Goal: Information Seeking & Learning: Learn about a topic

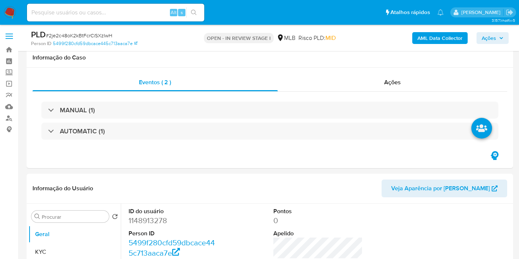
scroll to position [100, 0]
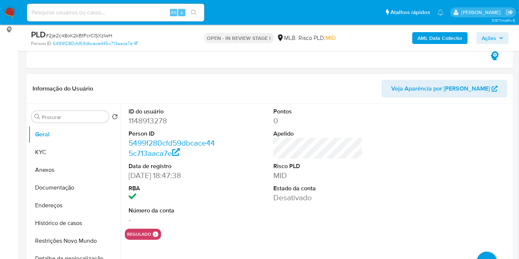
click at [136, 81] on header "Informação do Usuário Veja Aparência por Pessoa" at bounding box center [270, 89] width 475 height 18
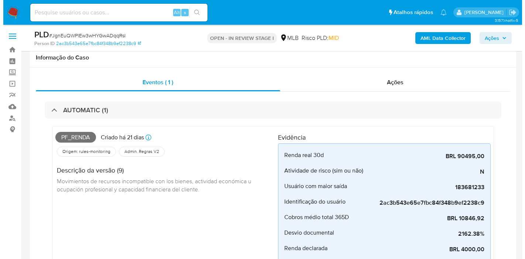
scroll to position [328, 0]
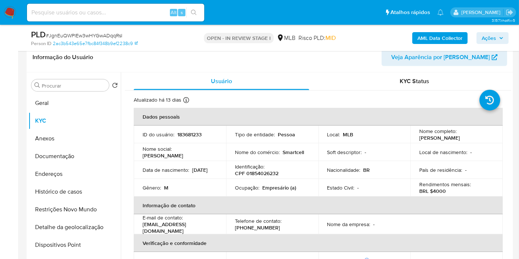
click at [265, 172] on p "CPF 01854026232" at bounding box center [257, 173] width 44 height 7
copy p "01854026232"
drag, startPoint x: 484, startPoint y: 39, endPoint x: 475, endPoint y: 45, distance: 10.1
click at [484, 38] on span "Ações" at bounding box center [489, 38] width 14 height 12
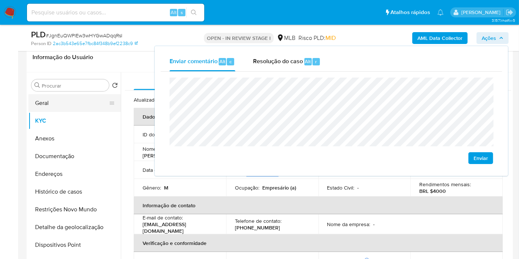
click at [66, 96] on button "Geral" at bounding box center [71, 103] width 86 height 18
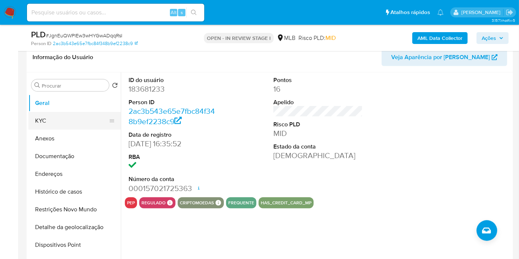
click at [57, 116] on button "KYC" at bounding box center [71, 121] width 86 height 18
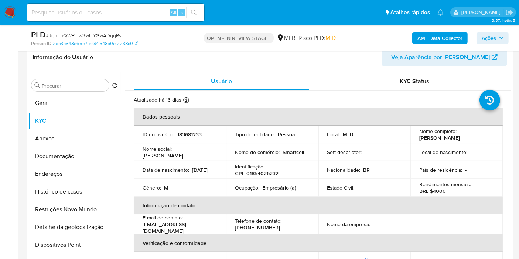
click at [238, 151] on p "Nome do comércio :" at bounding box center [257, 152] width 45 height 7
click at [235, 151] on p "Nome do comércio :" at bounding box center [257, 152] width 45 height 7
click at [236, 151] on p "Nome do comércio :" at bounding box center [257, 152] width 45 height 7
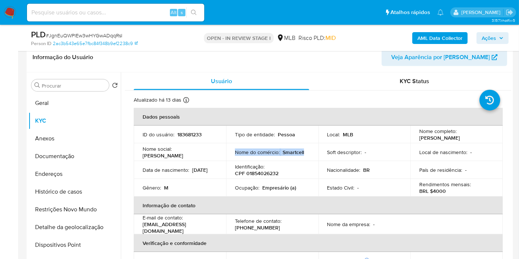
click at [236, 151] on p "Nome do comércio :" at bounding box center [257, 152] width 45 height 7
copy div "Nome do comércio : Smartcell"
click at [75, 191] on button "Histórico de casos" at bounding box center [71, 192] width 86 height 18
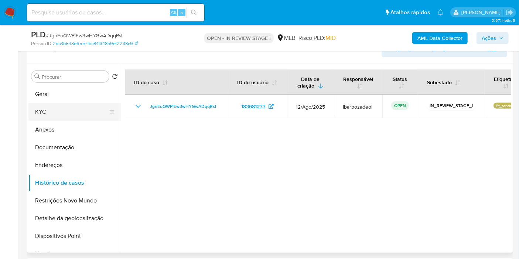
click at [72, 112] on button "KYC" at bounding box center [71, 112] width 86 height 18
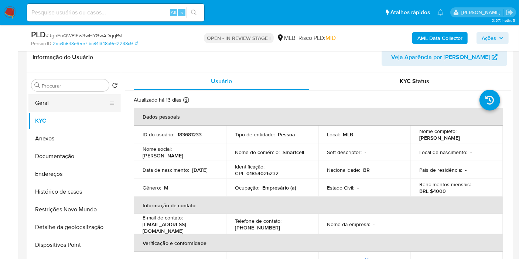
click at [49, 106] on button "Geral" at bounding box center [71, 103] width 86 height 18
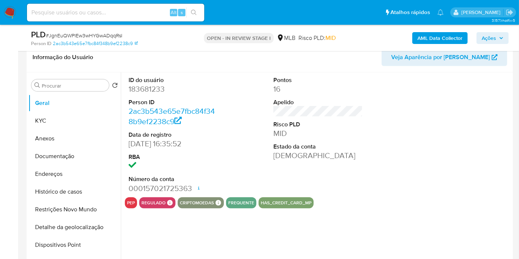
click at [442, 124] on div at bounding box center [463, 134] width 97 height 125
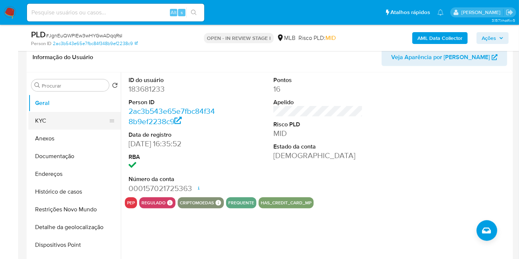
click at [75, 122] on button "KYC" at bounding box center [71, 121] width 86 height 18
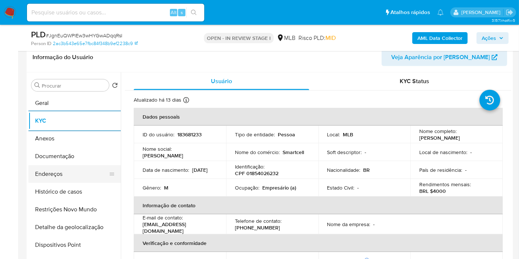
click at [64, 172] on button "Endereços" at bounding box center [71, 174] width 86 height 18
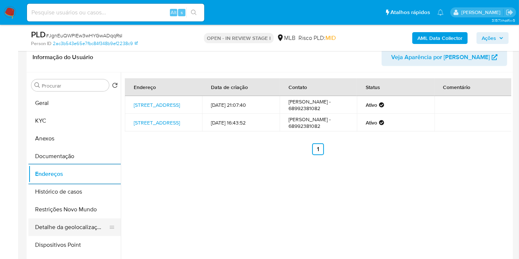
click at [66, 228] on button "Detalhe da geolocalização" at bounding box center [71, 227] width 86 height 18
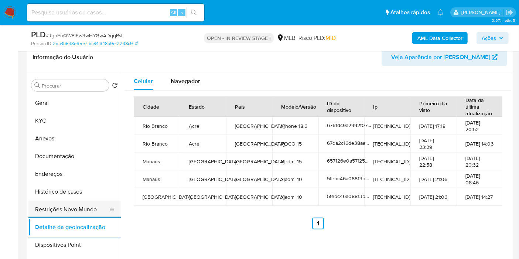
click at [77, 208] on button "Restrições Novo Mundo" at bounding box center [71, 210] width 86 height 18
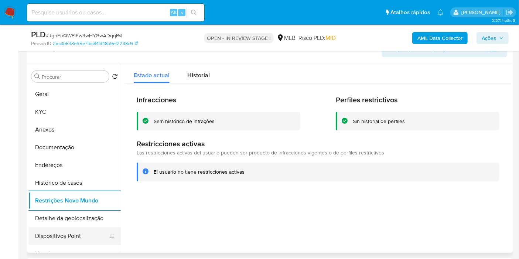
click at [61, 238] on button "Dispositivos Point" at bounding box center [71, 236] width 86 height 18
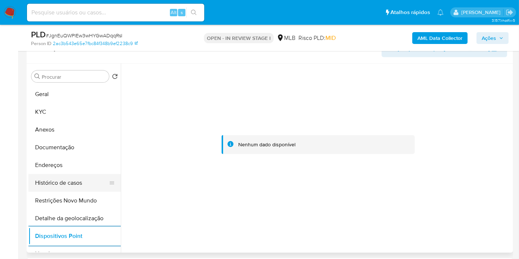
click at [58, 179] on button "Histórico de casos" at bounding box center [71, 183] width 86 height 18
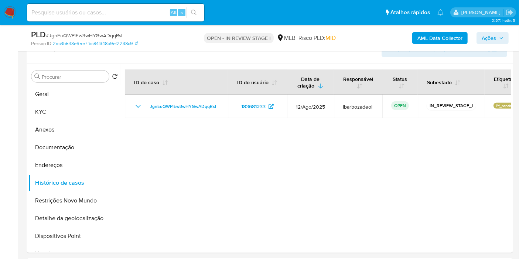
click at [489, 37] on span "Ações" at bounding box center [489, 38] width 14 height 12
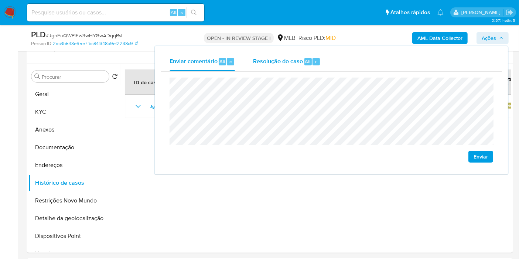
click at [287, 67] on div "Resolução do caso Alt r" at bounding box center [287, 61] width 68 height 19
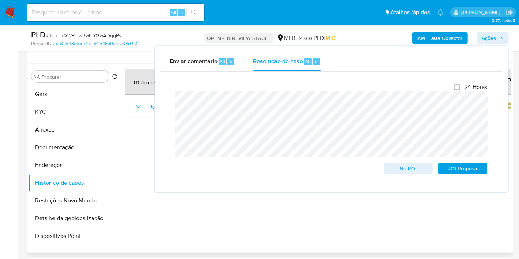
click at [276, 199] on div at bounding box center [316, 158] width 390 height 189
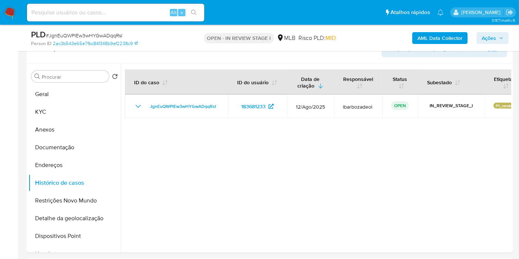
click at [443, 37] on b "AML Data Collector" at bounding box center [439, 38] width 45 height 12
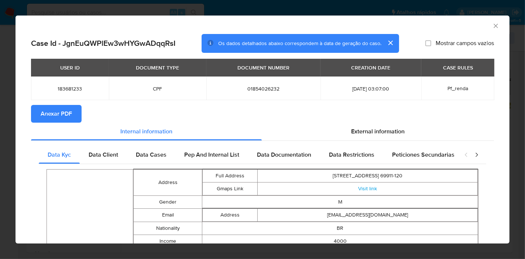
click at [52, 110] on span "Anexar PDF" at bounding box center [56, 114] width 31 height 16
click at [492, 26] on icon "Fechar a janela" at bounding box center [495, 25] width 7 height 7
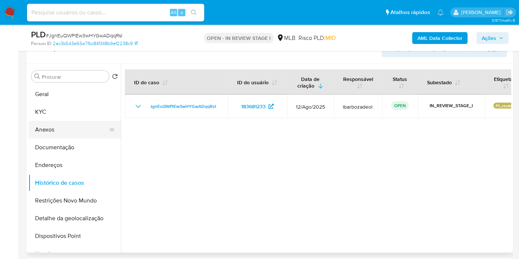
click at [77, 133] on button "Anexos" at bounding box center [71, 130] width 86 height 18
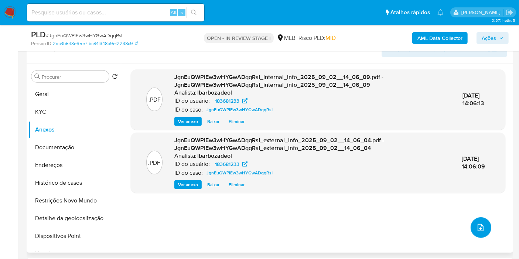
click at [479, 229] on icon "upload-file" at bounding box center [481, 227] width 6 height 7
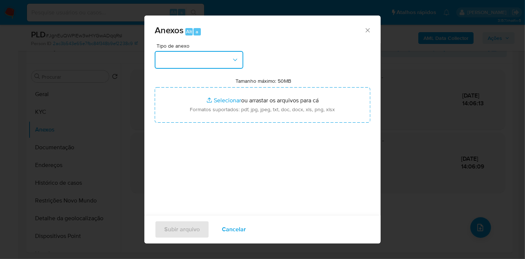
click at [220, 57] on button "button" at bounding box center [199, 60] width 89 height 18
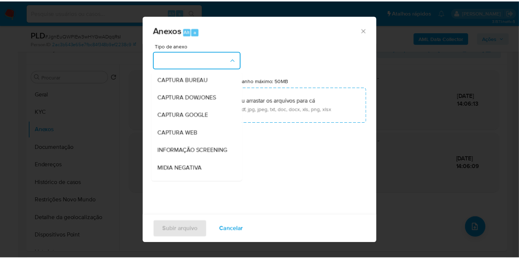
scroll to position [113, 0]
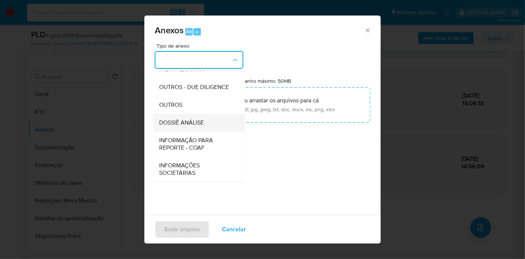
click at [198, 119] on span "DOSSIÊ ANÁLISE" at bounding box center [181, 122] width 45 height 7
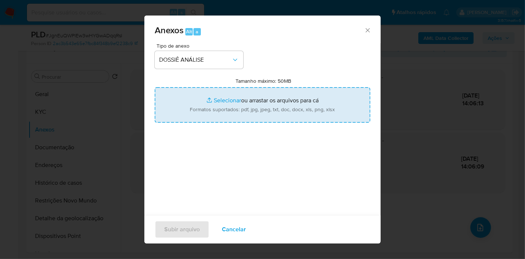
click at [201, 112] on input "Tamanho máximo: 50MB Selecionar arquivos" at bounding box center [263, 104] width 216 height 35
type input "C:\fakepath\SAR - XXXX - CPF 01854026232 - ANDRE DA SILVA PAIM.pdf"
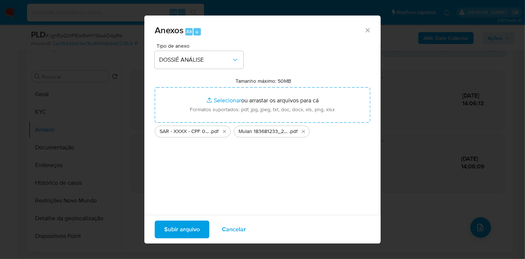
click at [192, 226] on span "Subir arquivo" at bounding box center [181, 229] width 35 height 16
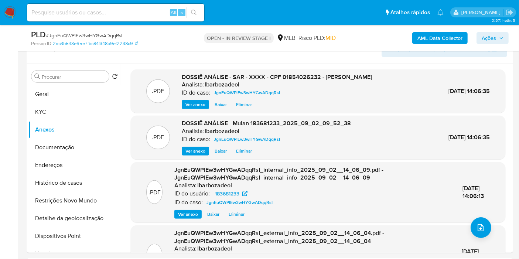
click at [493, 35] on span "Ações" at bounding box center [489, 38] width 14 height 12
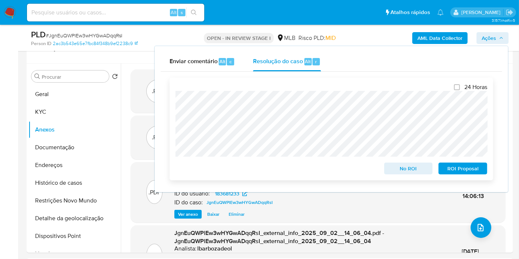
click at [453, 166] on span "ROI Proposal" at bounding box center [463, 168] width 38 height 10
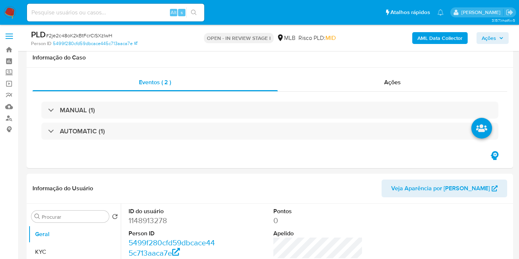
scroll to position [100, 0]
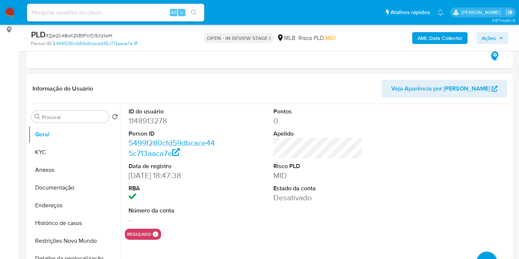
click at [143, 122] on dd "1148913278" at bounding box center [173, 121] width 89 height 10
copy dd "1148913278"
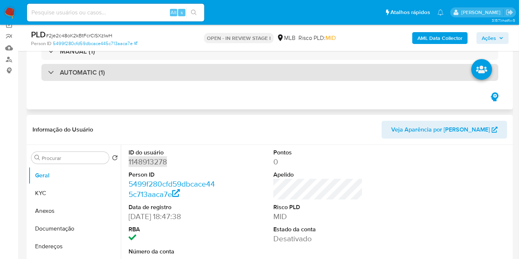
scroll to position [18, 0]
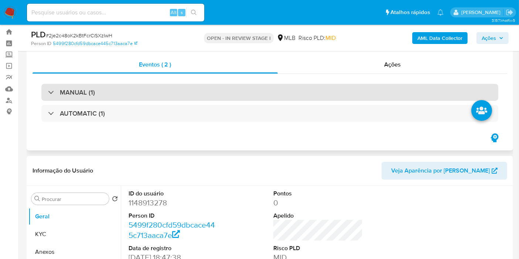
click at [232, 93] on div "MANUAL (1)" at bounding box center [269, 92] width 457 height 17
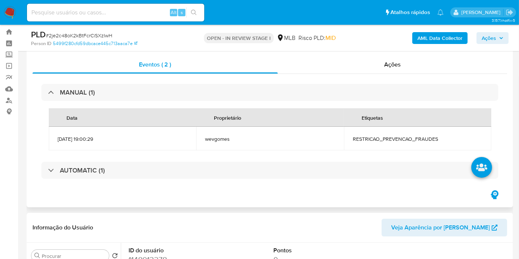
click at [415, 136] on span "RESTRICAO_PREVENCAO_FRAUDES" at bounding box center [418, 139] width 130 height 7
copy div "RESTRICAO_PREVENCAO_FRAUDES"
click at [492, 41] on span "Ações" at bounding box center [489, 38] width 14 height 12
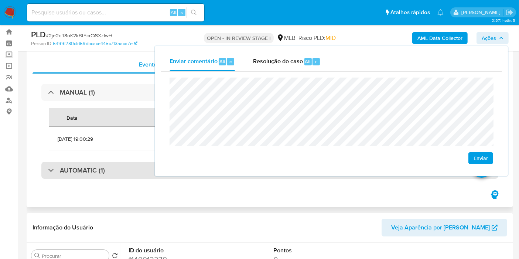
click at [80, 174] on h3 "AUTOMATIC (1)" at bounding box center [82, 170] width 45 height 8
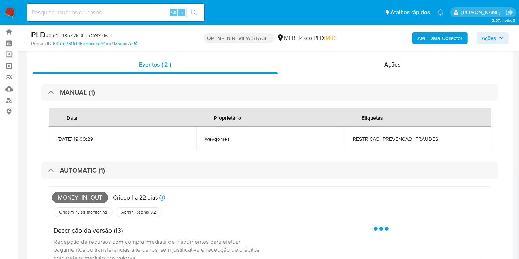
click at [75, 199] on span "Money_in_out" at bounding box center [80, 197] width 56 height 11
copy span "Money_in_out"
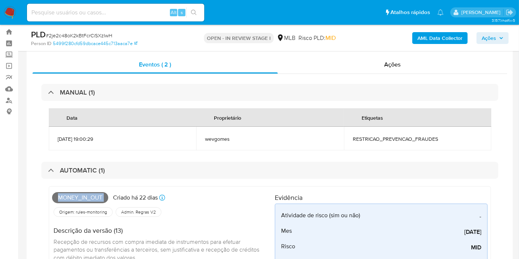
click at [508, 36] on button "Ações" at bounding box center [492, 38] width 32 height 12
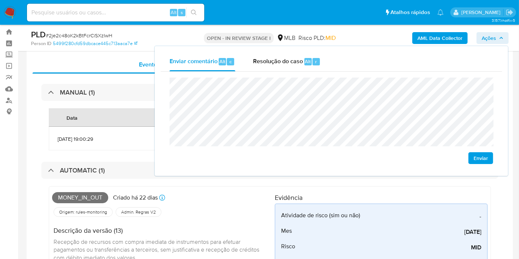
click at [237, 208] on div "Origem: rules-monitoring Referência ao id da tabela de resultados da regra em r…" at bounding box center [163, 212] width 223 height 13
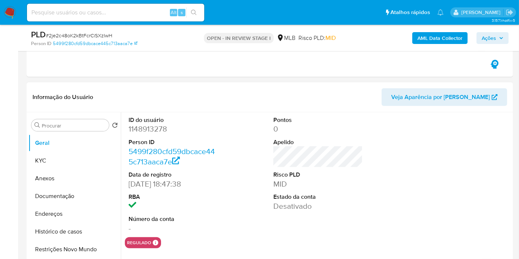
scroll to position [346, 0]
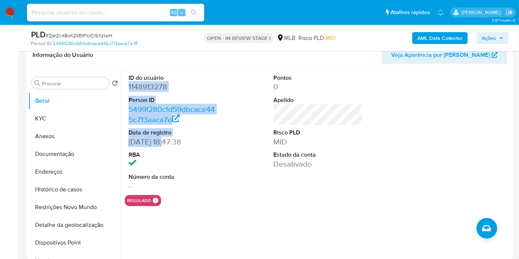
drag, startPoint x: 168, startPoint y: 140, endPoint x: 121, endPoint y: 88, distance: 70.1
click at [121, 88] on div "ID do usuário 1148913278 Person ID 5499f280cfd59dbcace445c713aaca7e Data de reg…" at bounding box center [316, 164] width 390 height 189
copy dl "1148913278 Person ID 5499f280cfd59dbcace445c713aaca7e Data de registro 24/06/20…"
click at [497, 37] on span "Ações" at bounding box center [493, 38] width 22 height 10
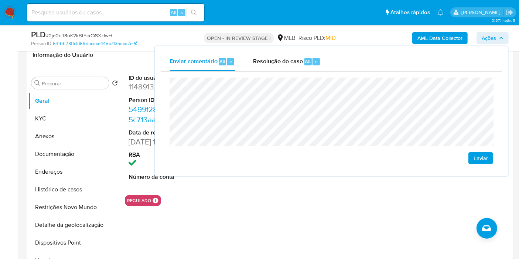
click at [240, 208] on div "ID do usuário 1148913278 Person ID 5499f280cfd59dbcace445c713aaca7e Data de reg…" at bounding box center [316, 164] width 390 height 189
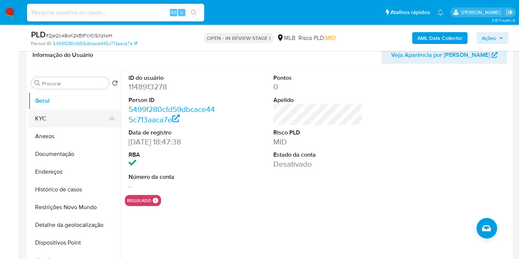
click at [70, 123] on button "KYC" at bounding box center [71, 119] width 86 height 18
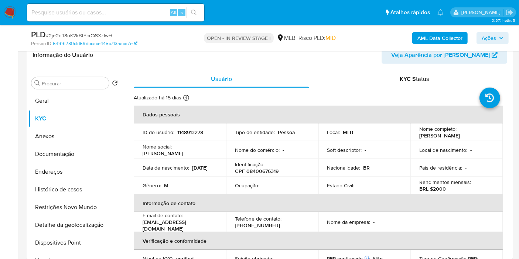
click at [268, 173] on p "CPF 08400676319" at bounding box center [257, 171] width 44 height 7
copy p "08400676319"
click at [486, 33] on span "Ações" at bounding box center [489, 38] width 14 height 12
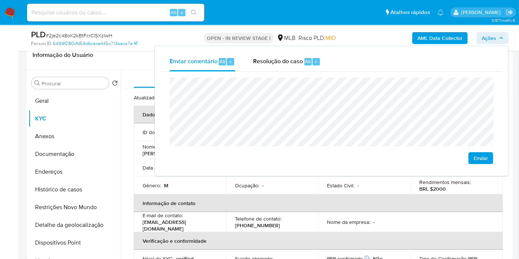
scroll to position [387, 0]
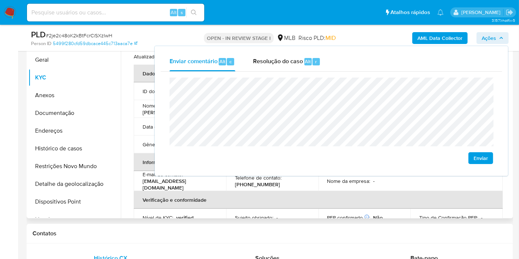
click at [228, 189] on td "Telefone de contato : (85) 984380599" at bounding box center [272, 181] width 92 height 20
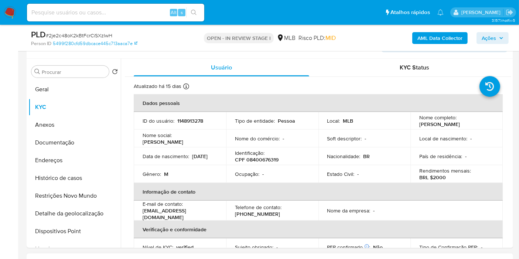
scroll to position [346, 0]
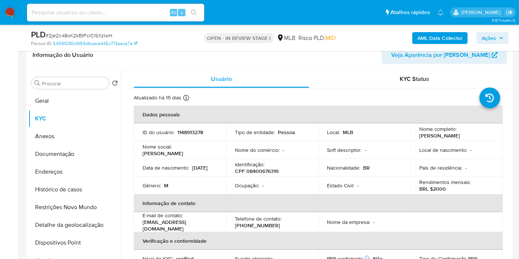
click at [496, 40] on span "Ações" at bounding box center [493, 38] width 22 height 10
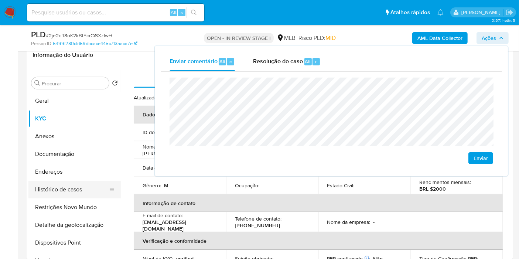
click at [73, 170] on button "Endereços" at bounding box center [74, 172] width 92 height 18
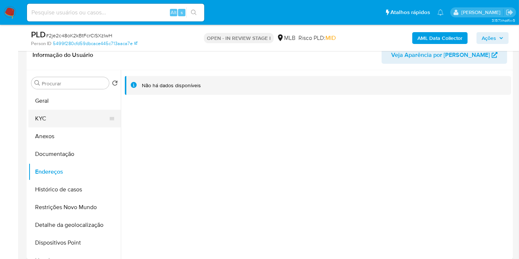
click at [66, 116] on button "KYC" at bounding box center [71, 119] width 86 height 18
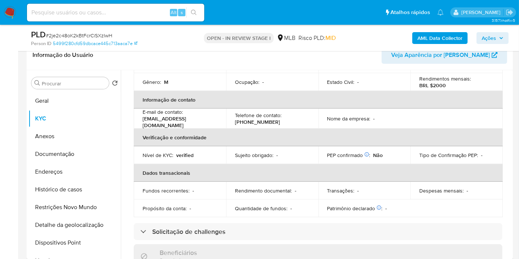
scroll to position [338, 0]
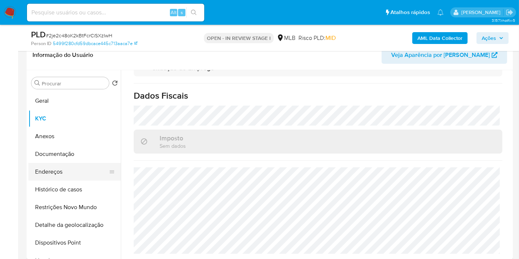
click at [67, 172] on button "Endereços" at bounding box center [71, 172] width 86 height 18
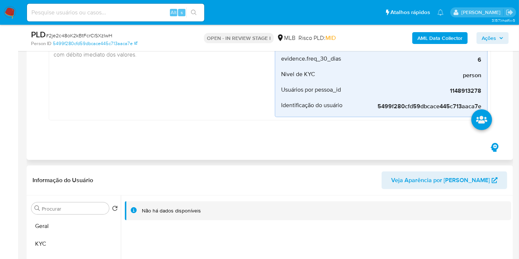
scroll to position [182, 0]
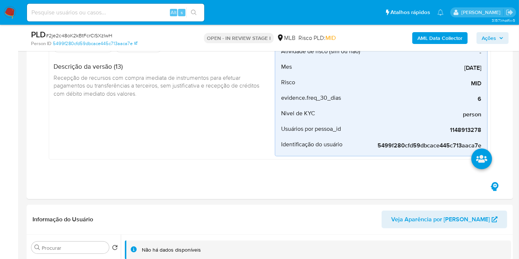
click at [499, 34] on span "Ações" at bounding box center [493, 38] width 22 height 10
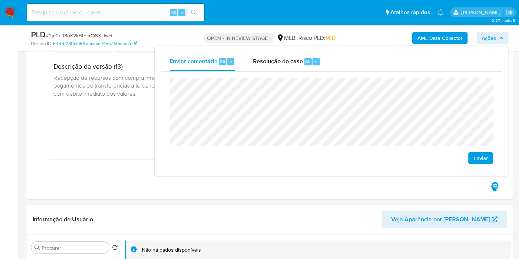
click at [498, 35] on span "Ações" at bounding box center [493, 38] width 22 height 10
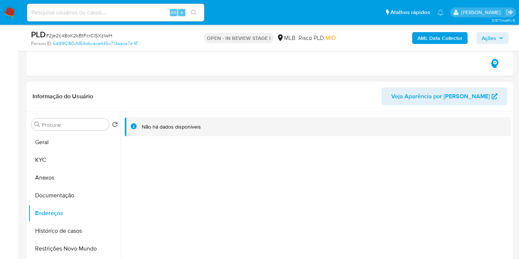
scroll to position [346, 0]
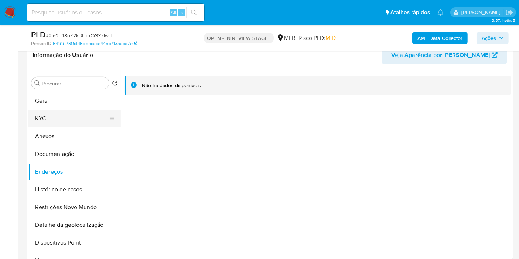
click at [60, 121] on button "KYC" at bounding box center [71, 119] width 86 height 18
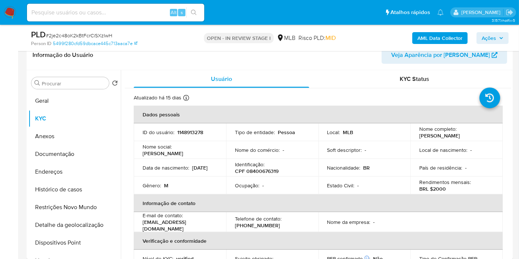
click at [501, 34] on span "Ações" at bounding box center [493, 38] width 22 height 10
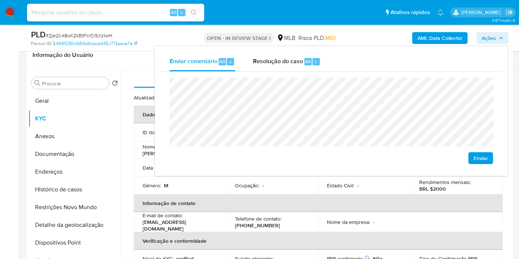
click at [298, 200] on th "Informação de contato" at bounding box center [318, 203] width 369 height 18
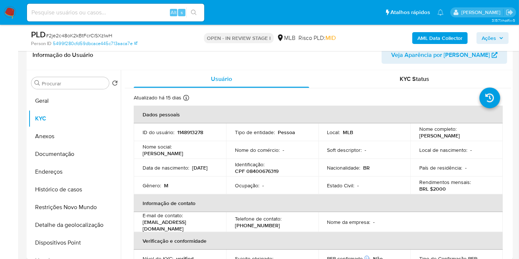
click at [490, 40] on span "Ações" at bounding box center [489, 38] width 14 height 12
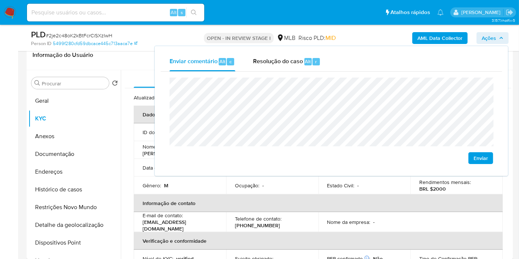
click at [287, 204] on th "Informação de contato" at bounding box center [318, 203] width 369 height 18
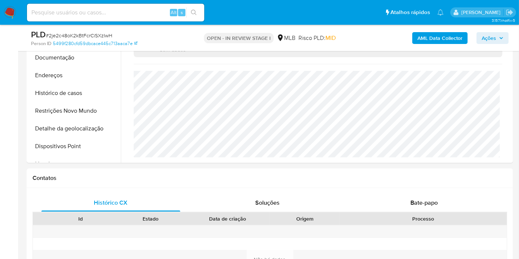
scroll to position [387, 0]
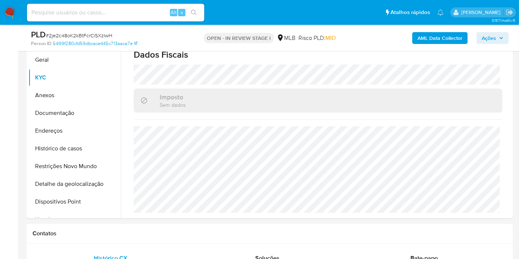
click at [501, 37] on icon "button" at bounding box center [501, 38] width 4 height 4
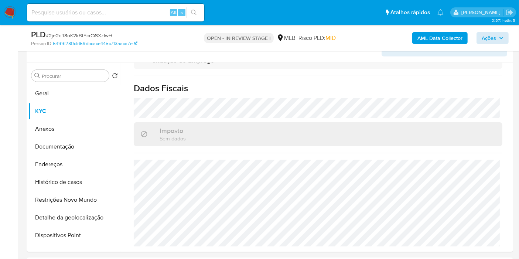
scroll to position [346, 0]
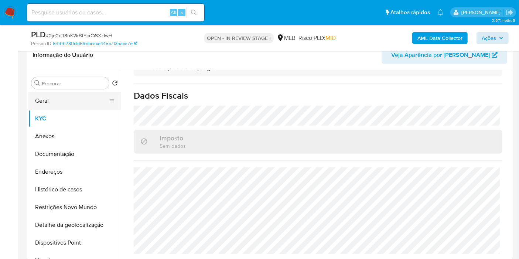
click at [80, 99] on button "Geral" at bounding box center [71, 101] width 86 height 18
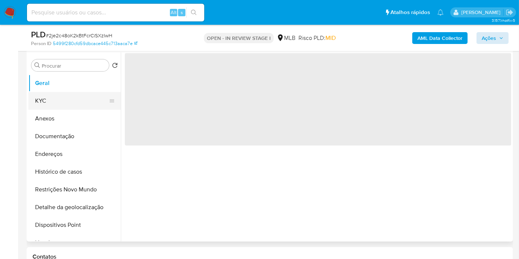
scroll to position [0, 0]
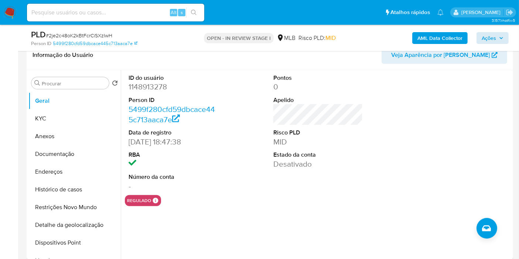
click at [141, 87] on dd "1148913278" at bounding box center [173, 87] width 89 height 10
copy dd "1148913278"
click at [64, 123] on button "KYC" at bounding box center [71, 119] width 86 height 18
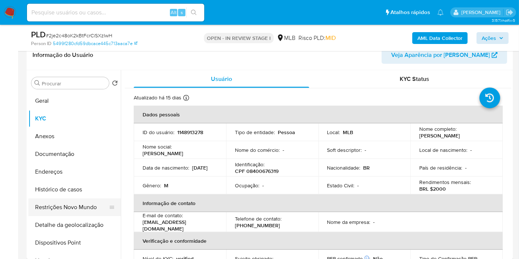
drag, startPoint x: 75, startPoint y: 185, endPoint x: 104, endPoint y: 187, distance: 28.9
click at [75, 185] on button "Histórico de casos" at bounding box center [74, 190] width 92 height 18
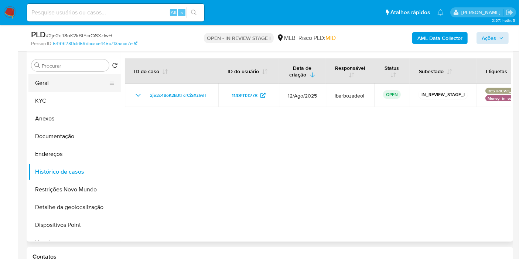
click at [58, 74] on button "Geral" at bounding box center [71, 83] width 86 height 18
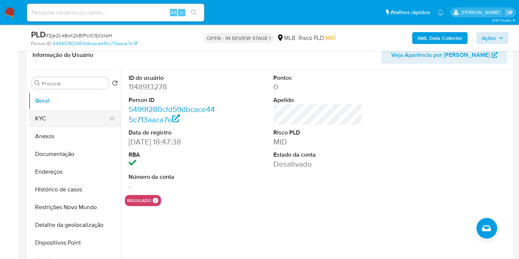
click at [48, 111] on button "KYC" at bounding box center [71, 119] width 86 height 18
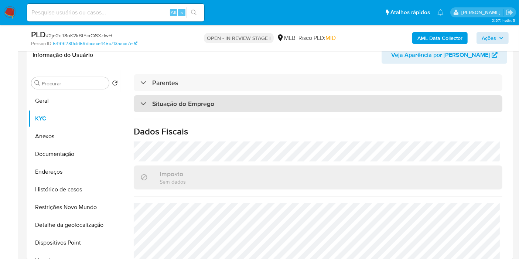
scroll to position [338, 0]
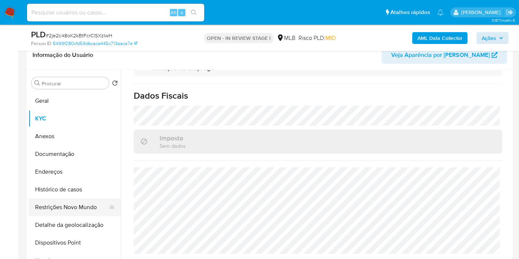
click at [63, 201] on button "Restrições Novo Mundo" at bounding box center [71, 207] width 86 height 18
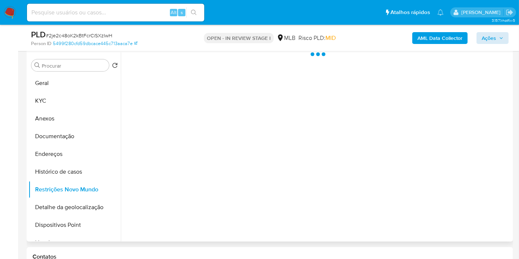
scroll to position [0, 0]
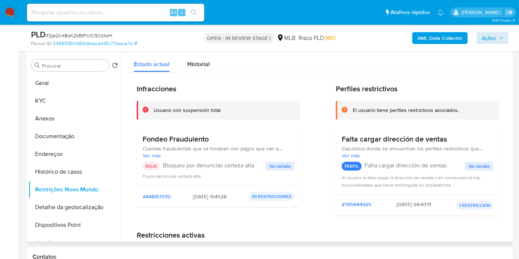
click at [274, 168] on span "Ver detalle" at bounding box center [279, 166] width 21 height 7
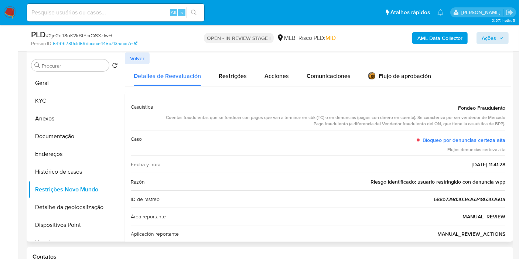
scroll to position [2, 0]
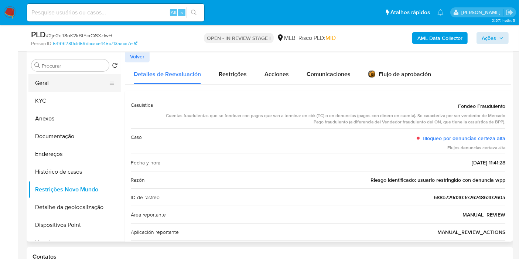
click at [73, 82] on button "Geral" at bounding box center [71, 83] width 86 height 18
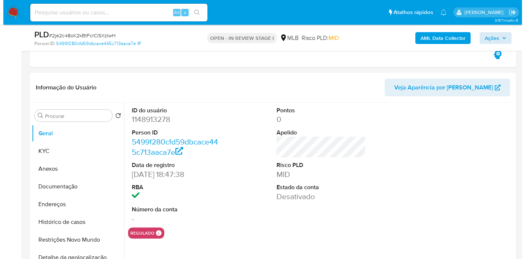
scroll to position [334, 0]
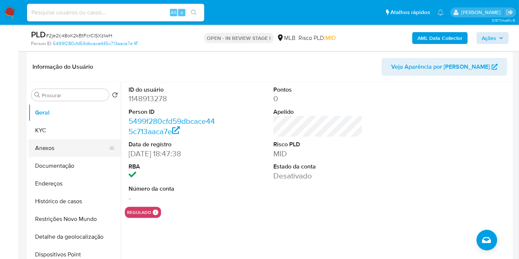
click at [79, 128] on button "KYC" at bounding box center [74, 131] width 92 height 18
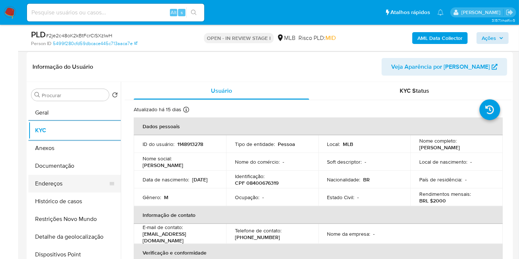
click at [57, 185] on button "Endereços" at bounding box center [71, 184] width 86 height 18
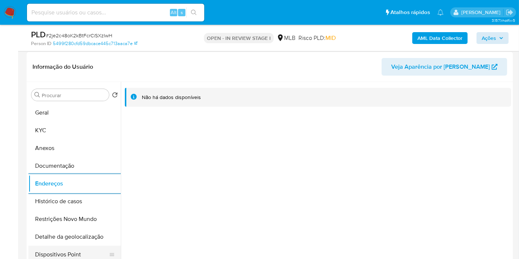
drag, startPoint x: 84, startPoint y: 240, endPoint x: 109, endPoint y: 238, distance: 25.2
click at [83, 240] on button "Detalhe da geolocalização" at bounding box center [74, 237] width 92 height 18
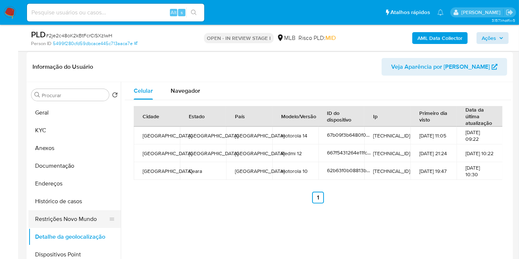
click at [62, 217] on button "Restrições Novo Mundo" at bounding box center [71, 219] width 86 height 18
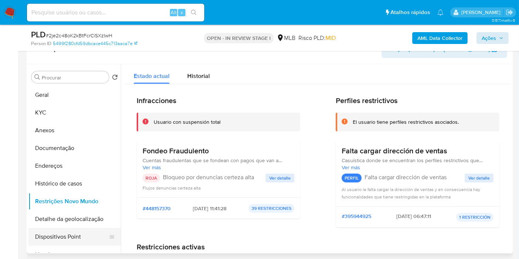
click at [66, 231] on button "Dispositivos Point" at bounding box center [71, 237] width 86 height 18
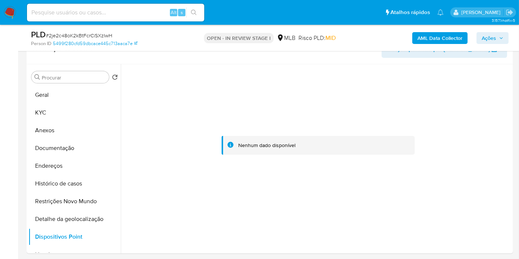
click at [496, 38] on span "Ações" at bounding box center [489, 38] width 14 height 12
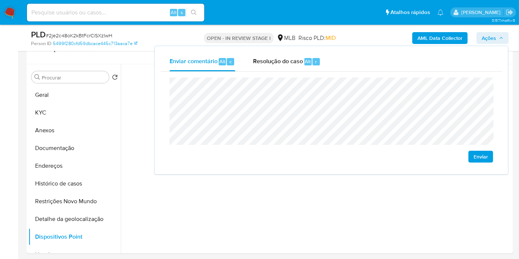
drag, startPoint x: 273, startPoint y: 61, endPoint x: 267, endPoint y: 71, distance: 11.3
click at [273, 61] on span "Resolução do caso" at bounding box center [278, 61] width 50 height 8
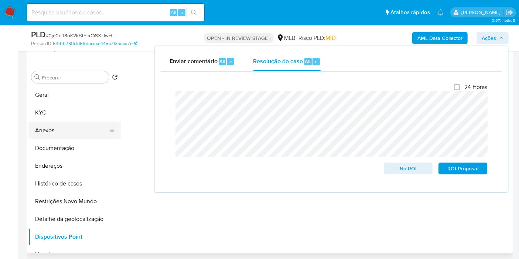
click at [87, 130] on button "Anexos" at bounding box center [71, 131] width 86 height 18
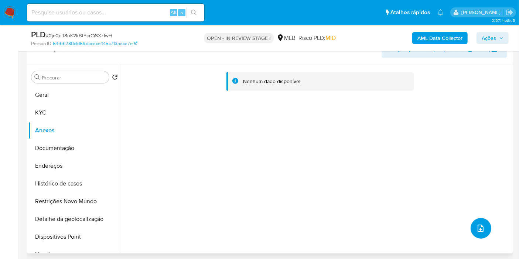
click at [479, 227] on icon "upload-file" at bounding box center [480, 228] width 9 height 9
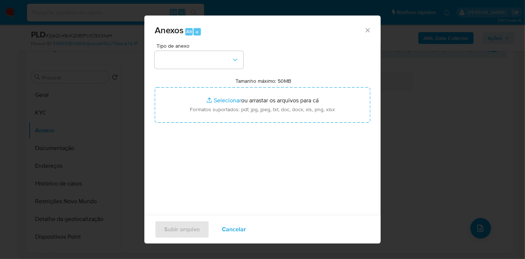
click at [364, 29] on icon "Fechar" at bounding box center [367, 30] width 7 height 7
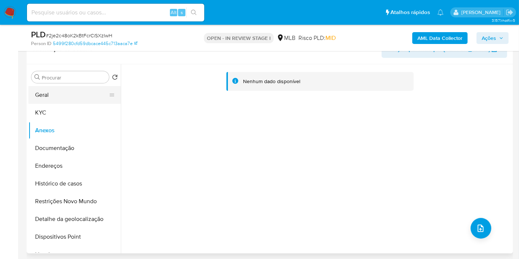
click at [64, 88] on button "Geral" at bounding box center [71, 95] width 86 height 18
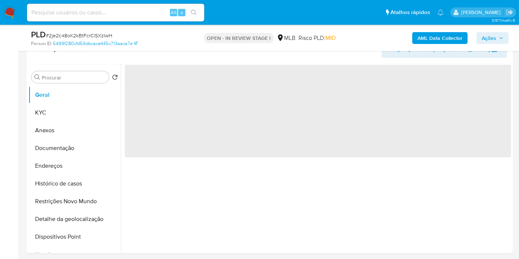
click at [420, 38] on b "AML Data Collector" at bounding box center [439, 38] width 45 height 12
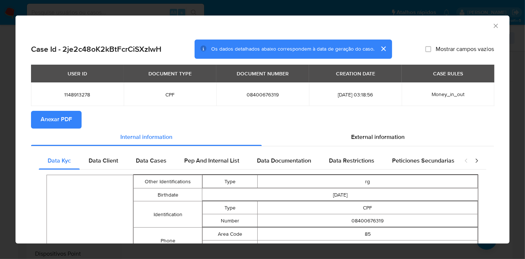
click at [63, 120] on span "Anexar PDF" at bounding box center [56, 120] width 31 height 16
click at [492, 26] on icon "Fechar a janela" at bounding box center [495, 25] width 7 height 7
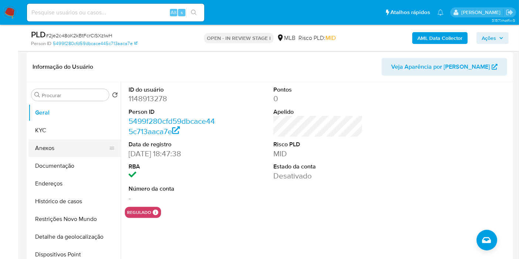
click at [49, 147] on button "Anexos" at bounding box center [71, 148] width 86 height 18
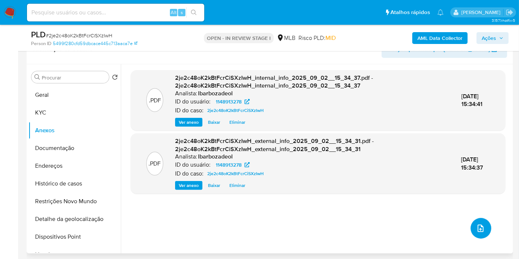
click at [476, 227] on icon "upload-file" at bounding box center [480, 228] width 9 height 9
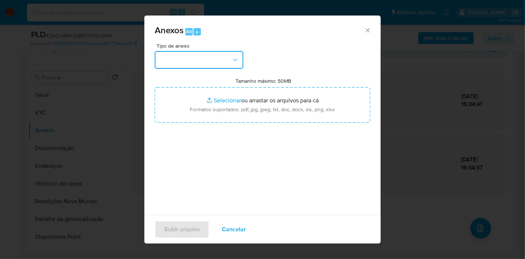
click at [231, 52] on button "button" at bounding box center [199, 60] width 89 height 18
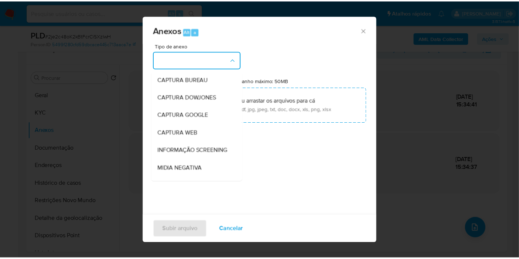
scroll to position [113, 0]
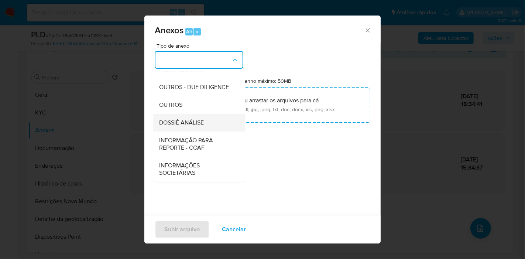
click at [186, 121] on span "DOSSIÊ ANÁLISE" at bounding box center [181, 122] width 45 height 7
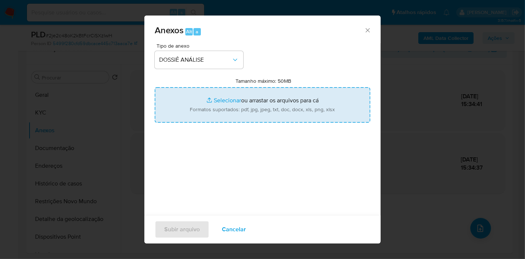
click at [189, 102] on input "Tamanho máximo: 50MB Selecionar arquivos" at bounding box center [263, 104] width 216 height 35
type input "C:\fakepath\SAR - XXX - CPF 08400676319 - ANTONIO CLESIO DA COSTA DOS SANTOS.pdf"
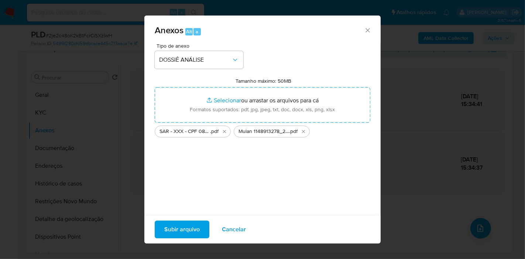
click at [182, 229] on span "Subir arquivo" at bounding box center [181, 229] width 35 height 16
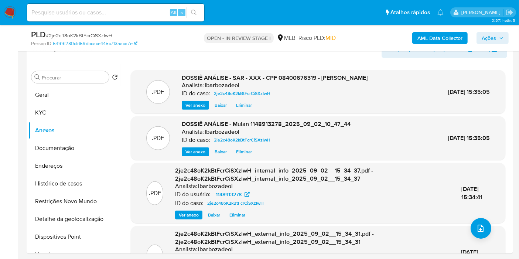
click at [490, 35] on span "Ações" at bounding box center [489, 38] width 14 height 12
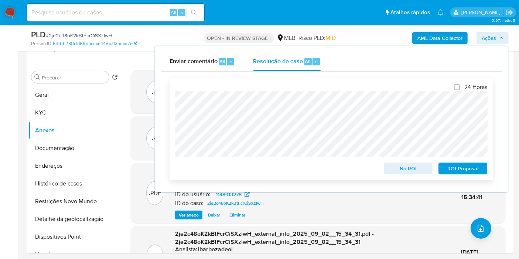
click at [466, 167] on span "ROI Proposal" at bounding box center [463, 168] width 38 height 10
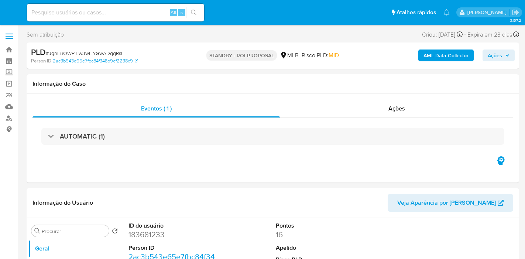
select select "10"
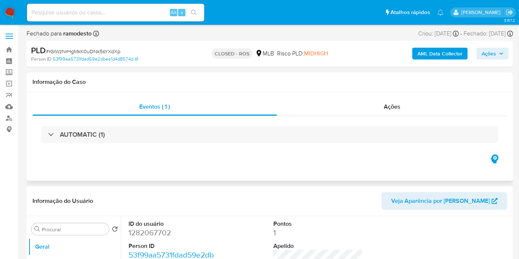
select select "10"
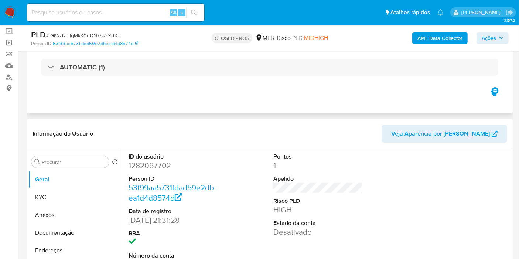
scroll to position [123, 0]
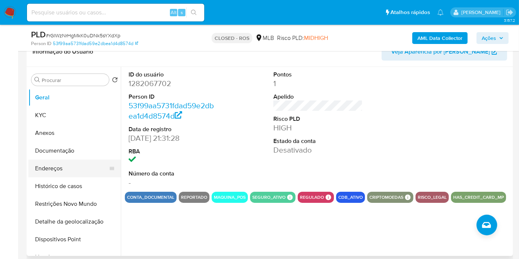
click at [61, 172] on button "Endereços" at bounding box center [71, 169] width 86 height 18
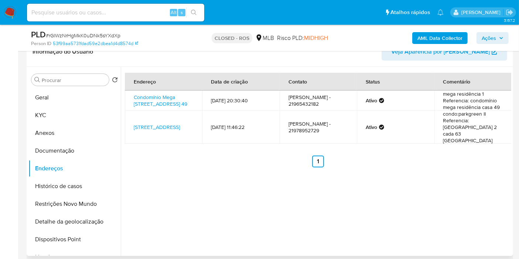
drag, startPoint x: 182, startPoint y: 114, endPoint x: 128, endPoint y: 94, distance: 58.0
click at [128, 94] on td "Condomínio Mega Residencia 1 49, Maricá, Rio De Janeiro, 24910530, Brasil 49" at bounding box center [163, 100] width 77 height 20
copy link "Condomínio Mega Residencia 1 49, Maricá, Rio De Janeiro, 24910530, Brasil 49"
click at [194, 178] on div "Endereço Data de criação Contato Status Comentário Condomínio Mega Residencia 1…" at bounding box center [316, 161] width 390 height 189
drag, startPoint x: 187, startPoint y: 141, endPoint x: 131, endPoint y: 124, distance: 58.3
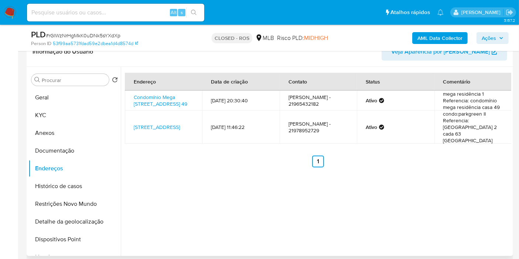
click at [131, 124] on td "Rua Das Azaléias 63, Maricá, Rio De Janeiro, 24900025, Brasil 63" at bounding box center [163, 126] width 77 height 33
copy link "Rua Das Azaléias 63, Maricá, Rio De Janeiro, 24900025, Brasil 63"
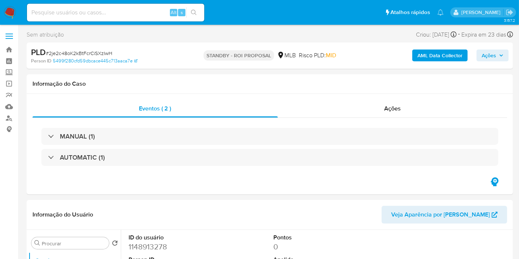
select select "10"
click at [511, 11] on icon "Sair" at bounding box center [509, 13] width 7 height 6
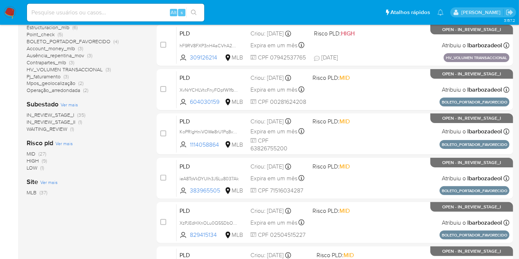
scroll to position [164, 0]
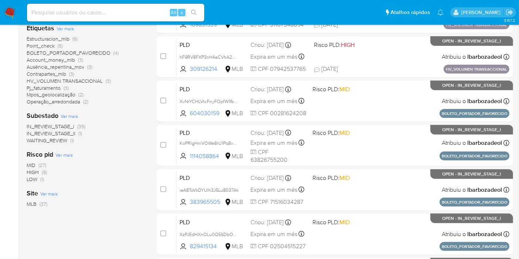
click at [40, 172] on span "HIGH (9)" at bounding box center [37, 172] width 20 height 7
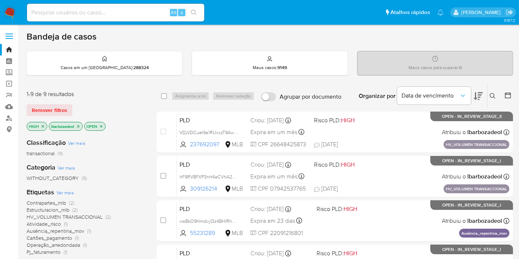
click at [15, 13] on img at bounding box center [10, 12] width 13 height 13
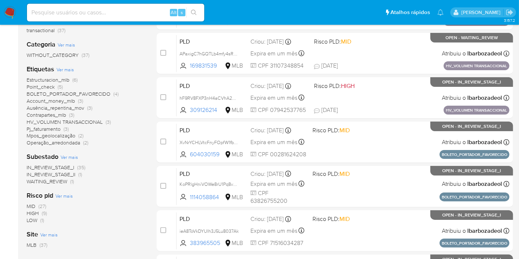
scroll to position [205, 0]
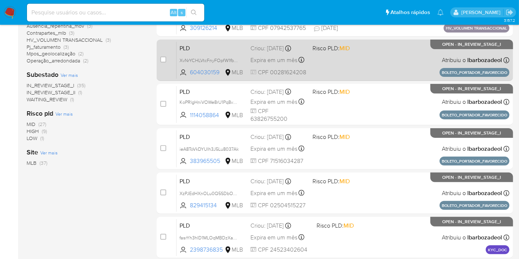
click at [348, 68] on div "PLD XvNrYCHLVtcFnyFOpfW1fbvN 604030159 MLB Risco PLD: MID Criou: 14/08/2025 Cri…" at bounding box center [343, 59] width 333 height 37
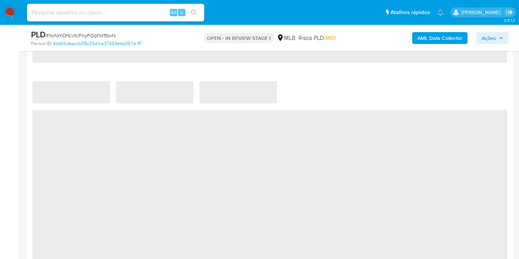
select select "10"
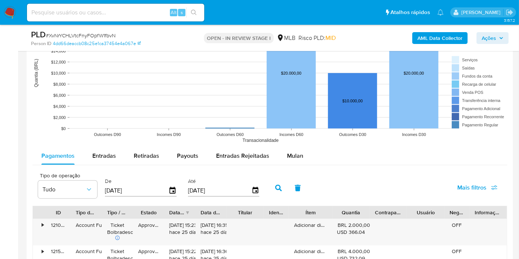
scroll to position [739, 0]
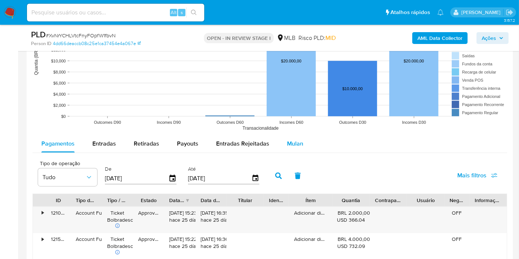
click at [287, 146] on div "Mulan" at bounding box center [295, 144] width 16 height 18
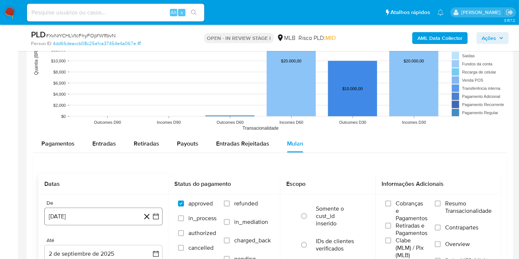
click at [93, 215] on button "2 de agosto de 2024" at bounding box center [103, 217] width 118 height 18
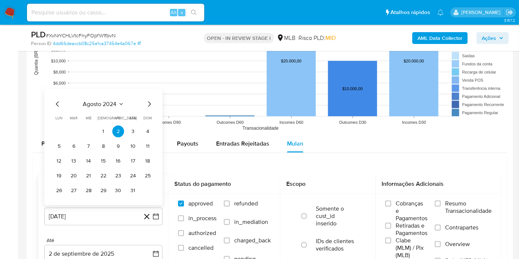
click at [102, 103] on span "agosto 2024" at bounding box center [100, 103] width 34 height 7
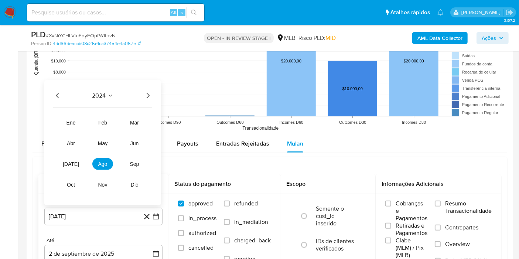
click at [147, 92] on icon "Año siguiente" at bounding box center [147, 95] width 9 height 9
click at [68, 166] on button "jul" at bounding box center [71, 164] width 21 height 12
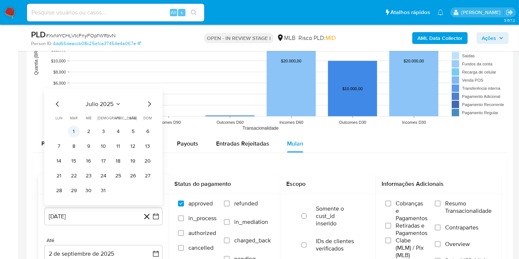
click at [75, 130] on button "1" at bounding box center [74, 132] width 12 height 12
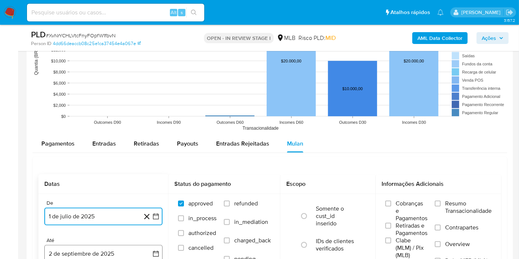
click at [98, 250] on button "2 de septiembre de 2025" at bounding box center [103, 254] width 118 height 18
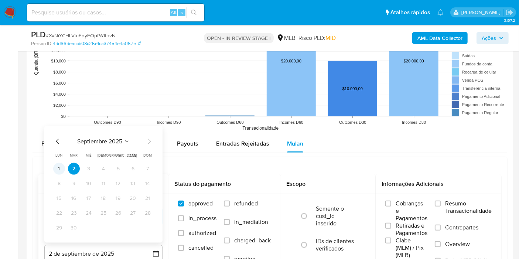
click at [57, 167] on button "1" at bounding box center [59, 169] width 12 height 12
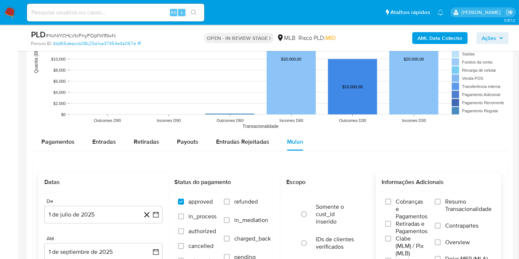
drag, startPoint x: 455, startPoint y: 206, endPoint x: 452, endPoint y: 191, distance: 15.0
click at [455, 205] on span "Resumo Transacionalidade" at bounding box center [468, 205] width 47 height 15
click at [441, 205] on input "Resumo Transacionalidade" at bounding box center [438, 202] width 6 height 6
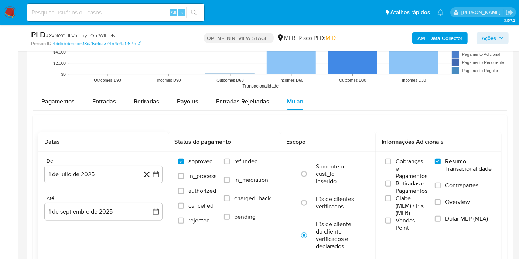
scroll to position [864, 0]
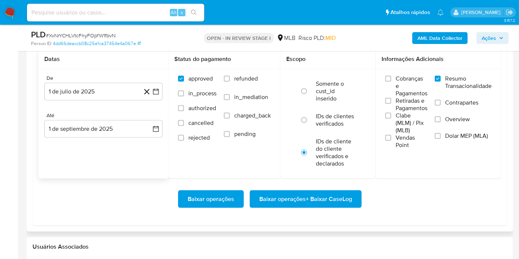
click at [318, 202] on span "Baixar operações + Baixar CaseLog" at bounding box center [305, 199] width 93 height 16
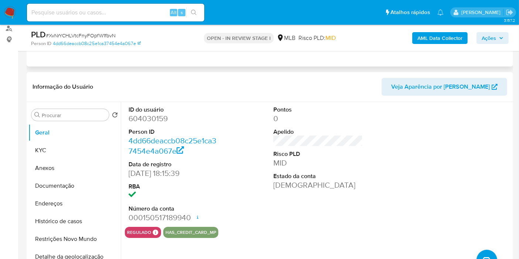
scroll to position [84, 0]
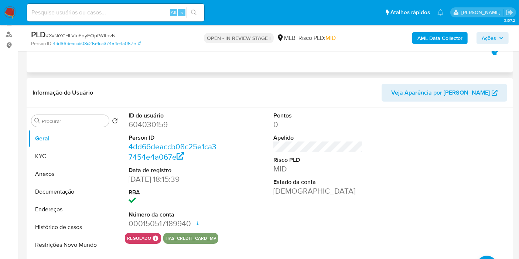
click at [486, 34] on span "Ações" at bounding box center [489, 38] width 14 height 12
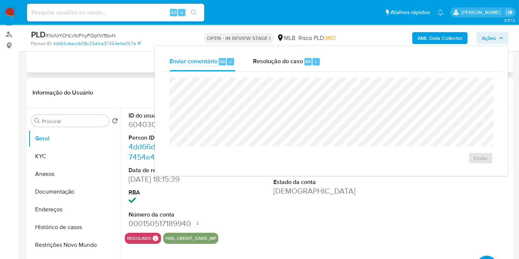
click at [230, 211] on div "ID do usuário 604030159 Person ID 4dd66deaccb08c25e1ca37454e4a067e Data de regi…" at bounding box center [318, 170] width 386 height 125
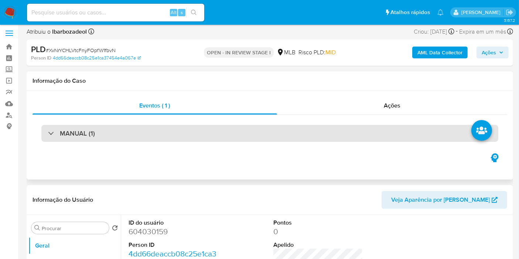
scroll to position [0, 0]
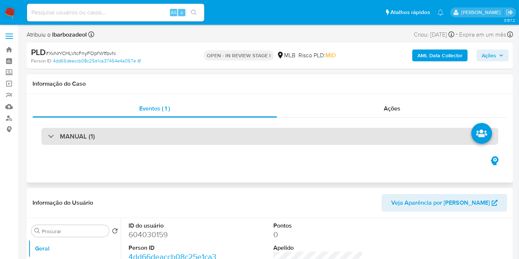
click at [165, 139] on div "MANUAL (1)" at bounding box center [269, 136] width 457 height 17
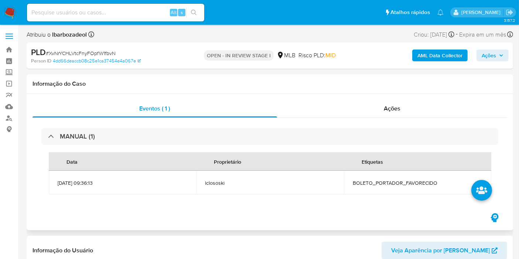
click at [393, 183] on span "BOLETO_PORTADOR_FAVORECIDO" at bounding box center [418, 182] width 130 height 7
click at [392, 183] on span "BOLETO_PORTADOR_FAVORECIDO" at bounding box center [418, 182] width 130 height 7
click at [379, 107] on div "Ações" at bounding box center [392, 109] width 230 height 18
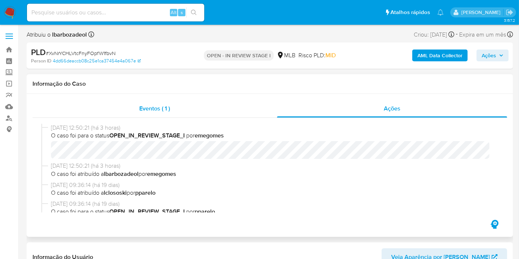
click at [191, 111] on div "Eventos ( 1 )" at bounding box center [155, 109] width 244 height 18
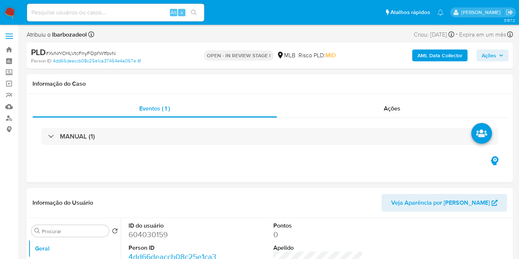
click at [486, 54] on span "Ações" at bounding box center [489, 55] width 14 height 12
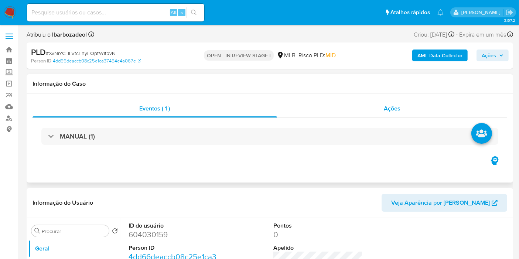
click at [327, 111] on div "Ações" at bounding box center [392, 109] width 230 height 18
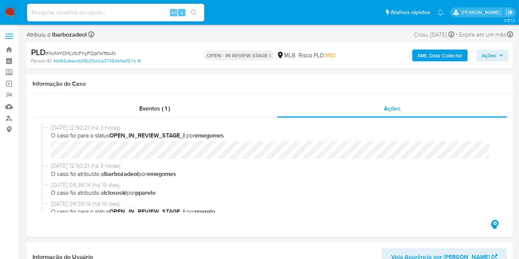
click at [499, 60] on span "Ações" at bounding box center [493, 55] width 22 height 10
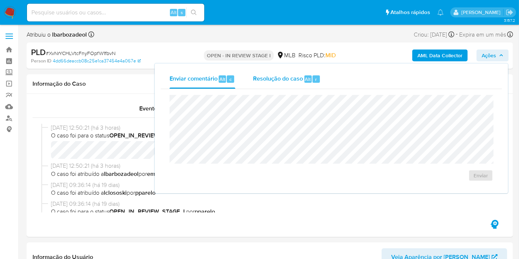
click at [282, 80] on span "Resolução do caso" at bounding box center [278, 79] width 50 height 8
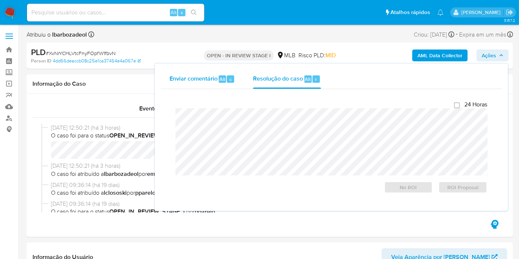
click at [200, 80] on span "Enviar comentário" at bounding box center [194, 79] width 48 height 8
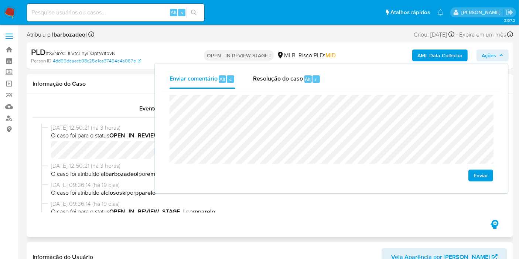
click at [39, 163] on div "02/09/2025 12:50:21 (há 3 horas) O caso foi para o status OPEN_IN_REVIEW_STAGE_…" at bounding box center [270, 168] width 475 height 100
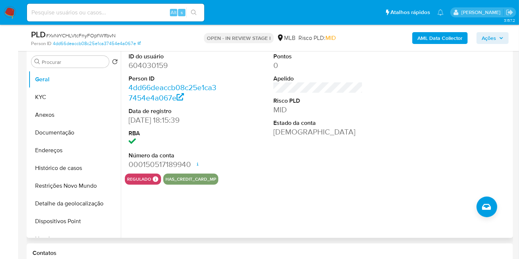
scroll to position [164, 0]
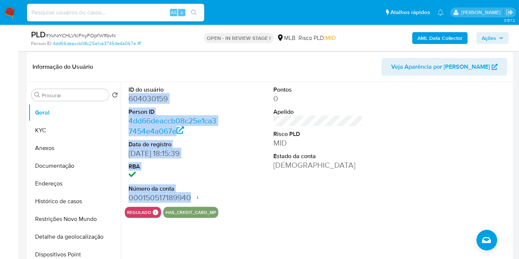
drag, startPoint x: 131, startPoint y: 96, endPoint x: 191, endPoint y: 196, distance: 116.3
click at [191, 196] on div "ID do usuário 604030159 Person ID 4dd66deaccb08c25e1ca37454e4a067e Data de regi…" at bounding box center [173, 144] width 97 height 125
copy dl "604030159 Person ID 4dd66deaccb08c25e1ca37454e4a067e Data de registro 05/07/202…"
click at [506, 35] on button "Ações" at bounding box center [492, 38] width 32 height 12
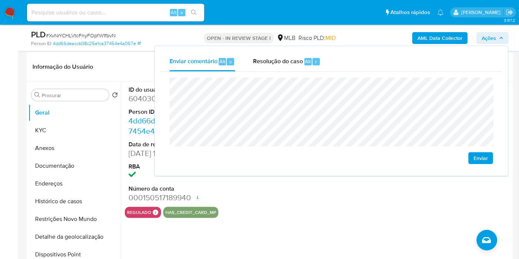
click at [227, 225] on div "ID do usuário 604030159 Person ID 4dd66deaccb08c25e1ca37454e4a067e Data de regi…" at bounding box center [316, 176] width 390 height 189
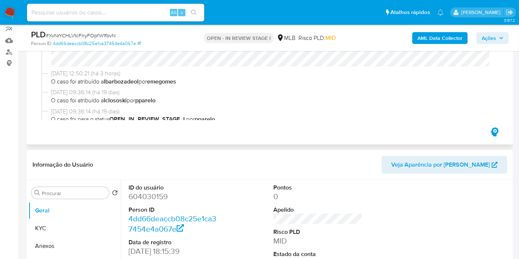
scroll to position [0, 0]
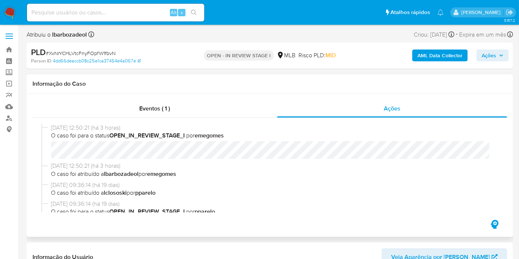
click at [179, 99] on div "Eventos ( 1 ) Ações 02/09/2025 12:50:21 (há 3 horas) O caso foi para o status O…" at bounding box center [270, 165] width 486 height 143
click at [172, 111] on div "Eventos ( 1 )" at bounding box center [155, 109] width 244 height 18
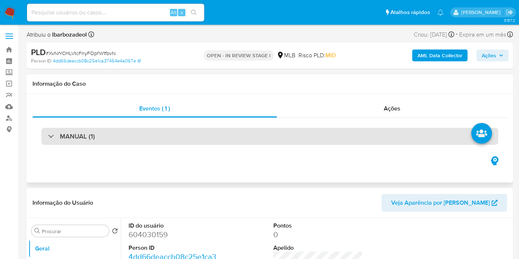
click at [168, 136] on div "MANUAL (1)" at bounding box center [269, 136] width 457 height 17
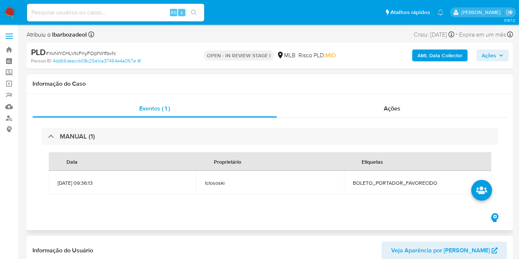
click at [382, 180] on span "BOLETO_PORTADOR_FAVORECIDO" at bounding box center [418, 182] width 130 height 7
click at [381, 182] on span "BOLETO_PORTADOR_FAVORECIDO" at bounding box center [418, 182] width 130 height 7
copy span "BOLETO_PORTADOR_FAVORECIDO"
click at [488, 51] on span "Ações" at bounding box center [489, 55] width 14 height 12
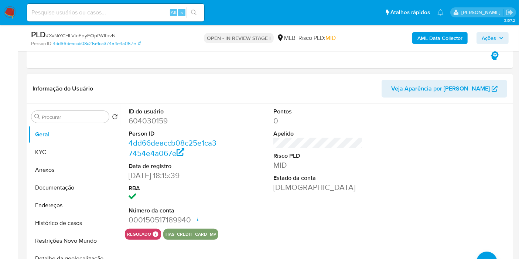
scroll to position [164, 0]
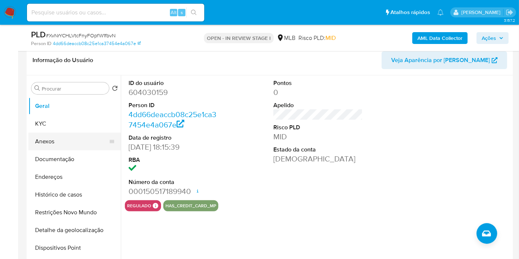
click at [74, 136] on button "Anexos" at bounding box center [71, 142] width 86 height 18
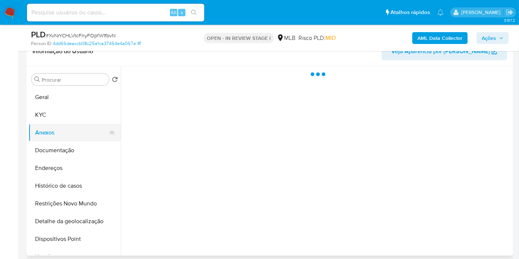
click at [68, 124] on button "Anexos" at bounding box center [71, 133] width 86 height 18
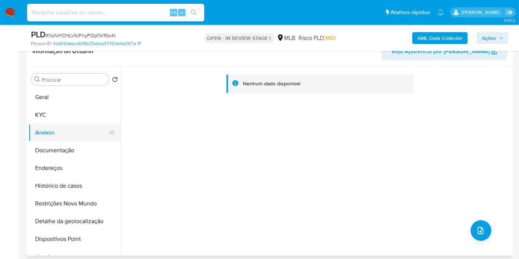
click at [73, 124] on button "Anexos" at bounding box center [71, 133] width 86 height 18
click at [73, 117] on button "KYC" at bounding box center [71, 115] width 86 height 18
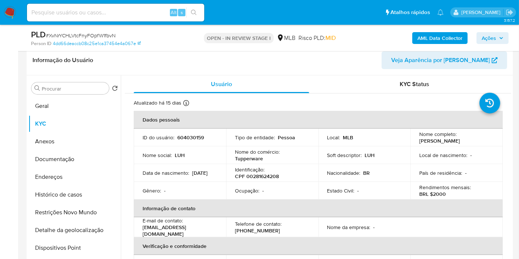
click at [267, 178] on p "CPF 00281624208" at bounding box center [257, 176] width 44 height 7
copy p "00281624208"
click at [493, 39] on span "Ações" at bounding box center [489, 38] width 14 height 12
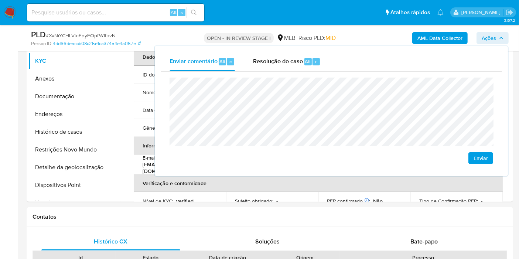
scroll to position [287, 0]
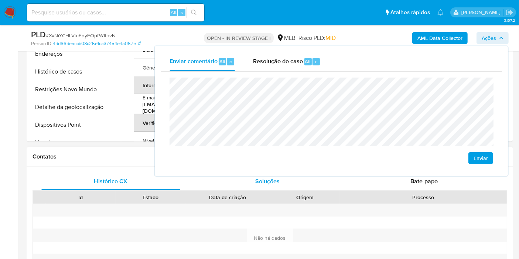
drag, startPoint x: 24, startPoint y: 157, endPoint x: 206, endPoint y: 172, distance: 182.3
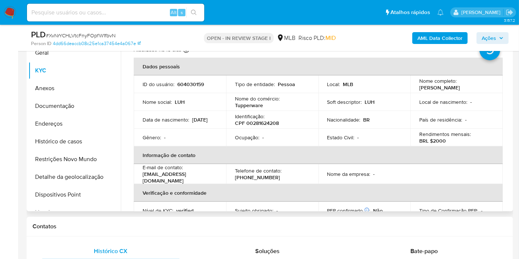
scroll to position [205, 0]
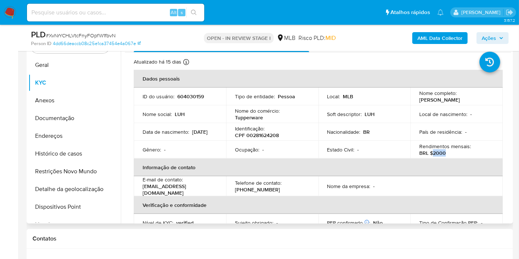
drag, startPoint x: 431, startPoint y: 155, endPoint x: 446, endPoint y: 153, distance: 15.2
click at [446, 153] on div "Rendimentos mensais : BRL $2000" at bounding box center [456, 149] width 75 height 13
copy p "2000"
click at [488, 44] on div "AML Data Collector Ações" at bounding box center [429, 37] width 157 height 17
click at [481, 40] on button "Ações" at bounding box center [492, 38] width 32 height 12
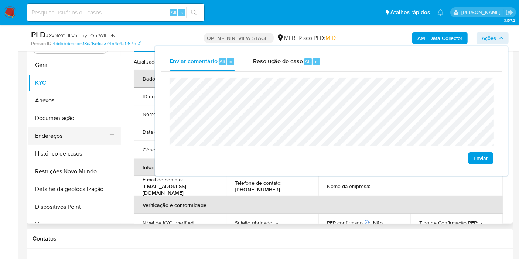
click at [71, 144] on button "Endereços" at bounding box center [71, 136] width 86 height 18
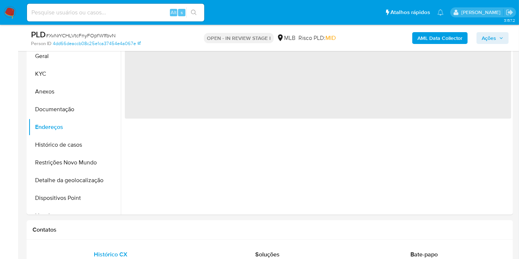
scroll to position [164, 0]
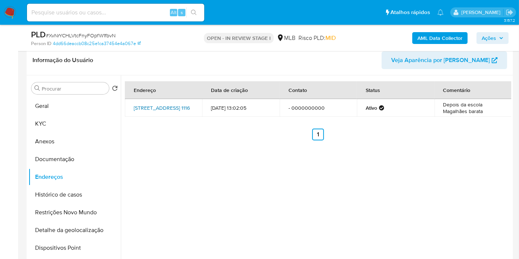
click at [144, 107] on link "Avenida Rotary 1116, Itaituba, Pará, 68180390, Brasil 1116" at bounding box center [162, 107] width 56 height 7
click at [57, 157] on button "Documentação" at bounding box center [71, 159] width 86 height 18
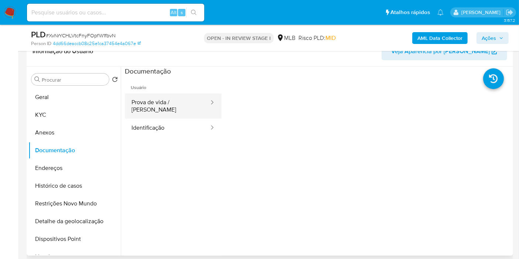
click at [181, 104] on button "Prova de vida / Selfie" at bounding box center [167, 105] width 85 height 25
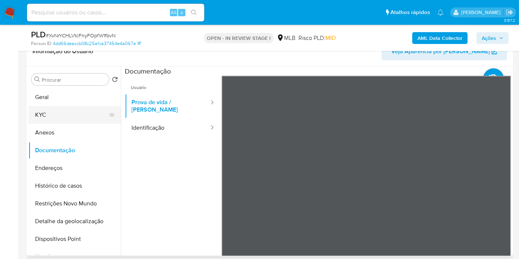
click at [58, 118] on button "KYC" at bounding box center [71, 115] width 86 height 18
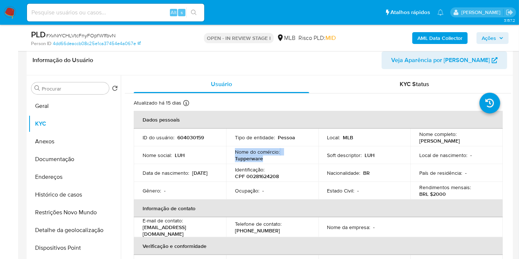
drag, startPoint x: 267, startPoint y: 160, endPoint x: 234, endPoint y: 152, distance: 33.8
click at [235, 152] on div "Nome do comércio : Tupperware" at bounding box center [272, 154] width 75 height 13
copy div "Nome do comércio : Tupperware"
click at [502, 40] on span "Ações" at bounding box center [493, 38] width 22 height 10
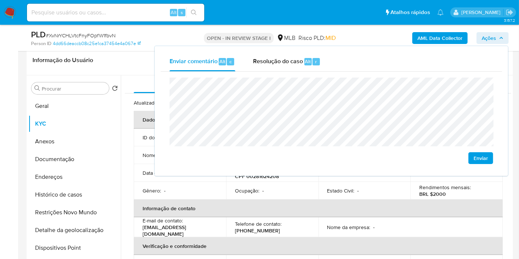
click at [171, 203] on th "Informação de contato" at bounding box center [318, 208] width 369 height 18
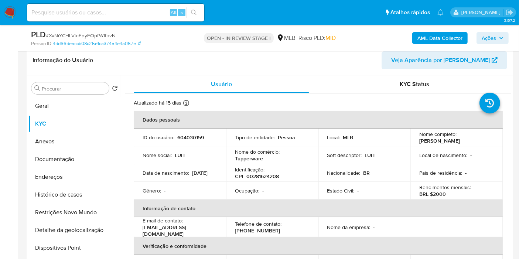
drag, startPoint x: 449, startPoint y: 147, endPoint x: 417, endPoint y: 138, distance: 33.0
click at [419, 138] on p "Antonia Luziane Ribeiro da Silva Pereira" at bounding box center [439, 140] width 41 height 7
click at [492, 34] on span "Ações" at bounding box center [489, 38] width 14 height 12
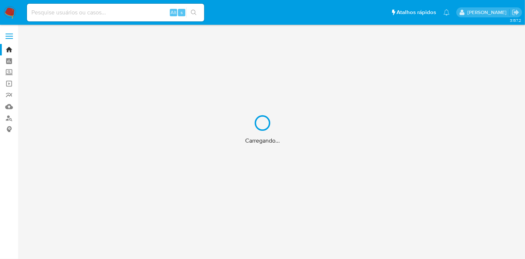
click at [143, 11] on div "Carregando..." at bounding box center [262, 129] width 525 height 259
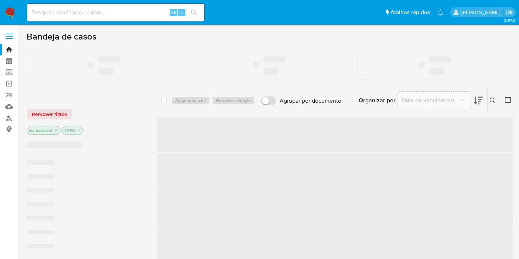
click at [112, 10] on input at bounding box center [115, 13] width 177 height 10
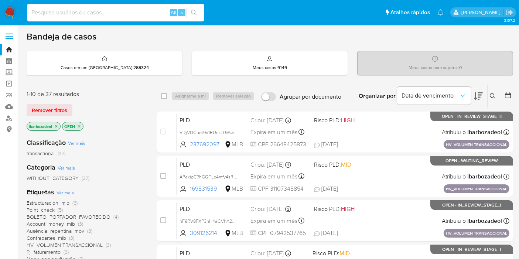
paste input "c12bc976df35829be1beb76366ceff33"
type input "c12bc976df35829be1beb76366ceff33"
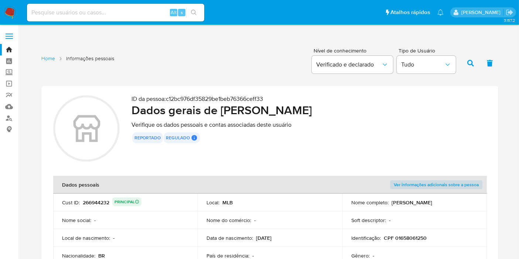
drag, startPoint x: 219, startPoint y: 111, endPoint x: 343, endPoint y: 111, distance: 124.5
click at [327, 110] on h2 "Dados gerais de [PERSON_NAME]" at bounding box center [308, 110] width 355 height 15
click at [347, 120] on div "ID da pessoa : c12bc976df35829be1beb76366ceff33 Dados gerais de [PERSON_NAME] M…" at bounding box center [308, 129] width 355 height 69
click at [134, 7] on div "Alt s" at bounding box center [115, 13] width 177 height 18
click at [141, 11] on input at bounding box center [115, 13] width 177 height 10
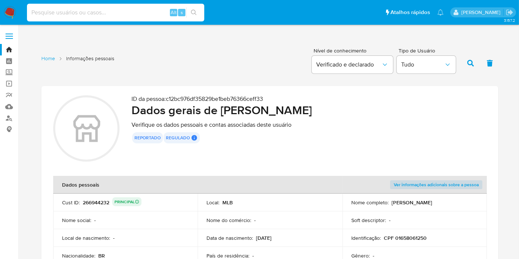
paste input "02afc380fbe3961bb29be8f1c6242ccb"
type input "02afc380fbe3961bb29be8f1c6242ccb"
click at [192, 11] on icon "search-icon" at bounding box center [194, 13] width 6 height 6
